Goal: Task Accomplishment & Management: Use online tool/utility

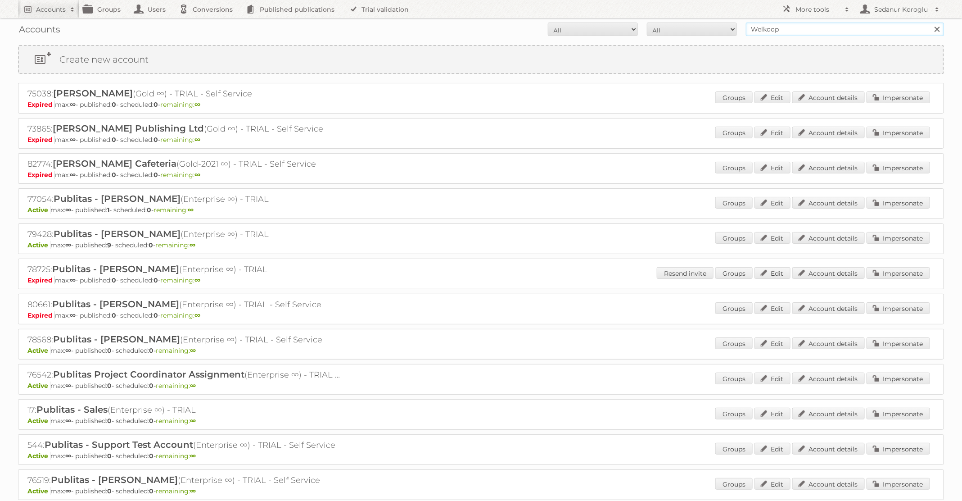
drag, startPoint x: 789, startPoint y: 35, endPoint x: 721, endPoint y: 24, distance: 69.3
click at [721, 24] on form "All Active Expired Pending All Paid Trials Self service Welkoop Search" at bounding box center [481, 30] width 926 height 14
type input "expert"
click at [930, 23] on input "Search" at bounding box center [937, 30] width 14 height 14
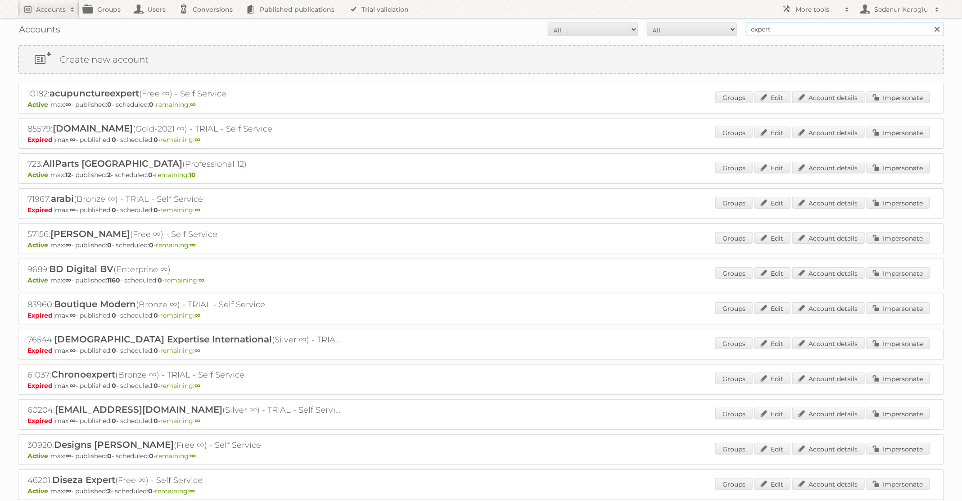
drag, startPoint x: 782, startPoint y: 31, endPoint x: 639, endPoint y: 22, distance: 143.5
click at [639, 22] on div "Accounts All Active Expired Pending All Paid Trials Self service expert Search" at bounding box center [481, 29] width 926 height 23
type input "Nederlandse Expert groep"
click at [930, 23] on input "Search" at bounding box center [937, 30] width 14 height 14
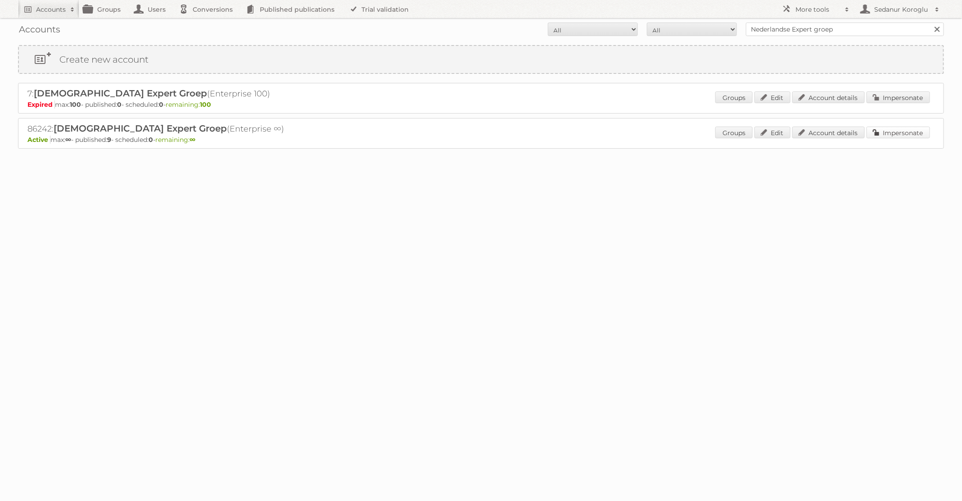
click at [893, 129] on link "Impersonate" at bounding box center [898, 133] width 63 height 12
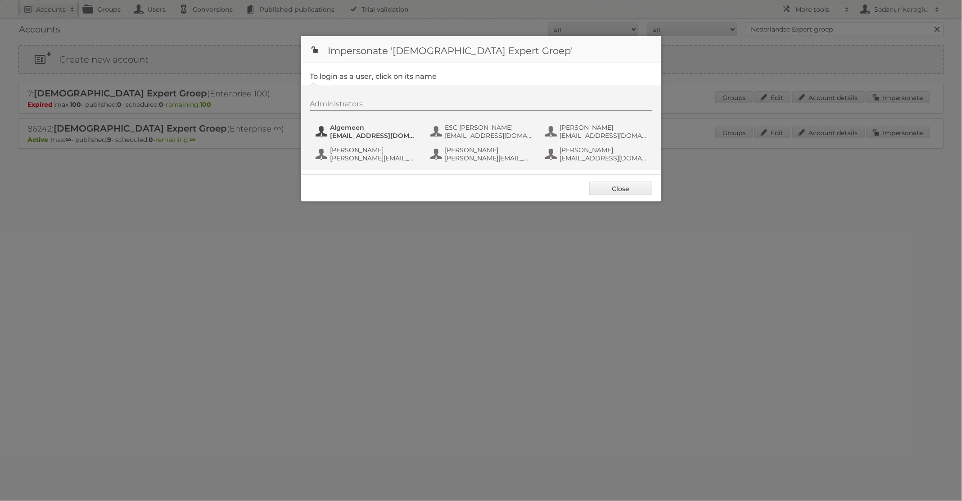
click at [358, 131] on span "Algemeen" at bounding box center [374, 127] width 87 height 8
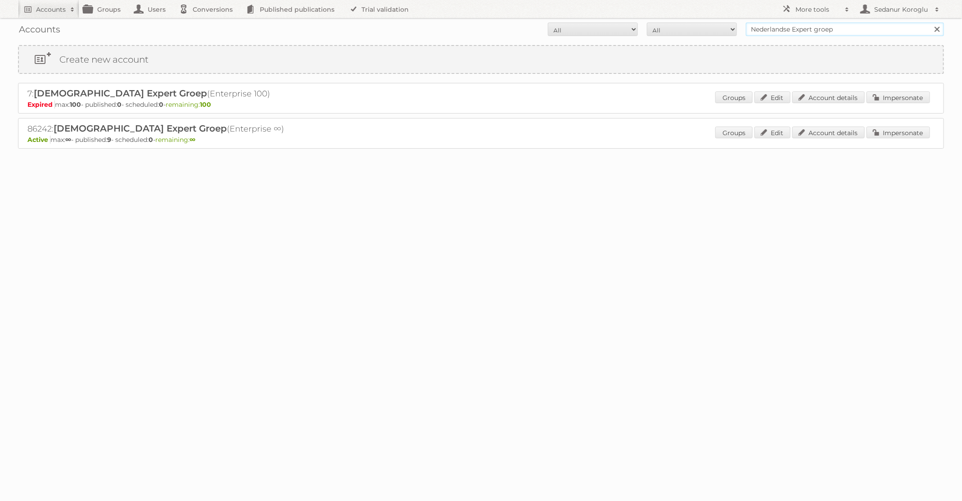
drag, startPoint x: 835, startPoint y: 34, endPoint x: 721, endPoint y: 20, distance: 114.8
click at [721, 20] on div "Accounts All Active Expired Pending All Paid Trials Self service Nederlandse Ex…" at bounding box center [481, 29] width 926 height 23
type input "GAMMA"
click at [930, 23] on input "Search" at bounding box center [937, 30] width 14 height 14
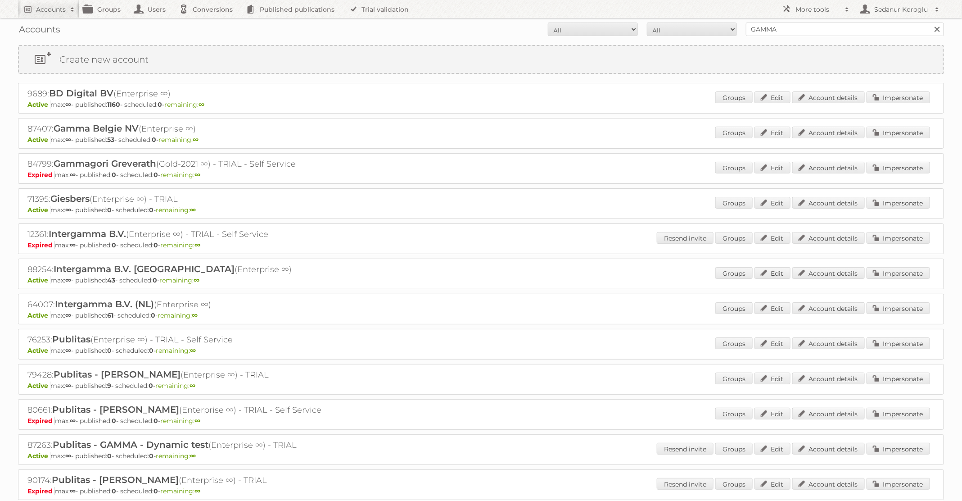
click at [883, 316] on p "Active max: ∞ - published: 61 - scheduled: 0 - remaining: ∞" at bounding box center [480, 315] width 907 height 8
click at [886, 308] on link "Impersonate" at bounding box center [898, 308] width 63 height 12
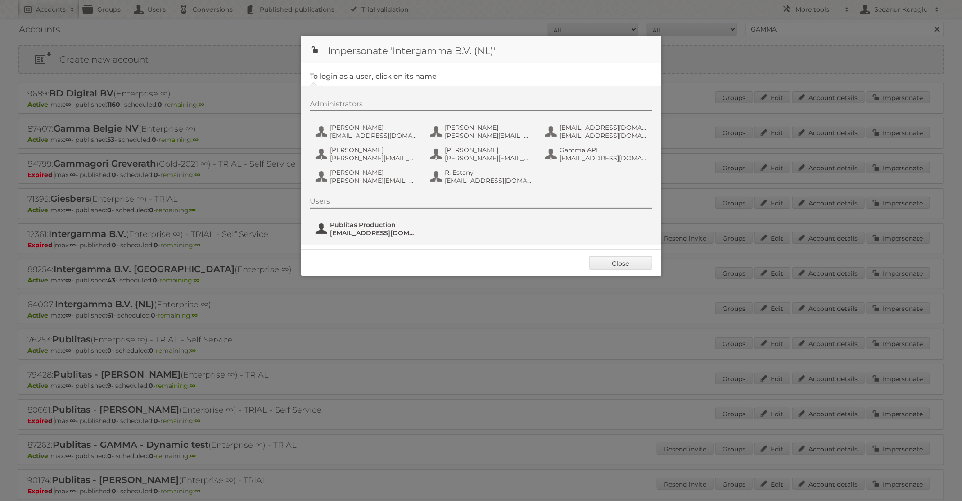
click at [335, 229] on span "fs+gamma@publitas.com" at bounding box center [374, 233] width 87 height 8
